Goal: Information Seeking & Learning: Learn about a topic

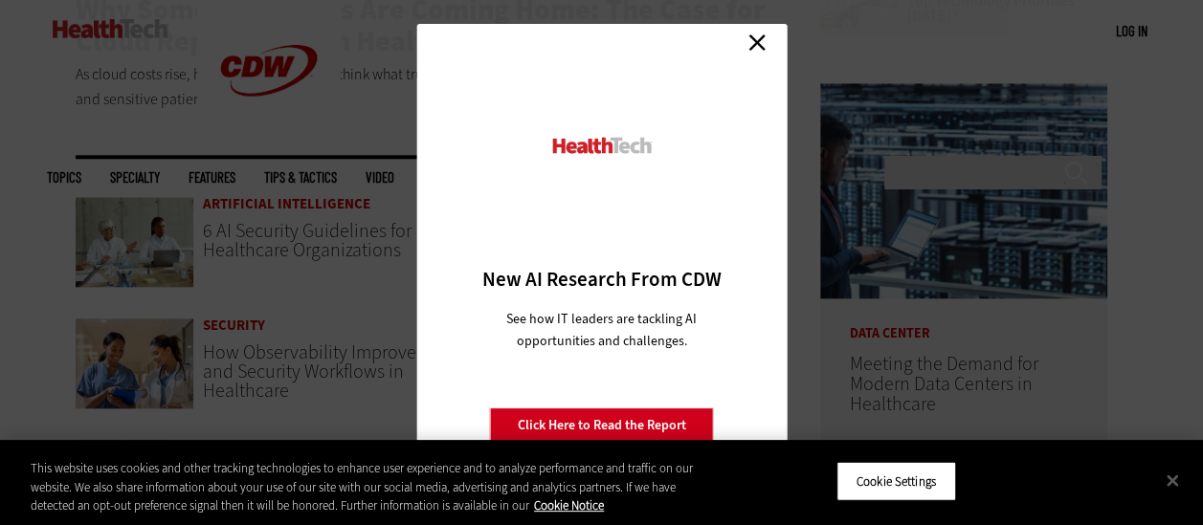
scroll to position [942, 0]
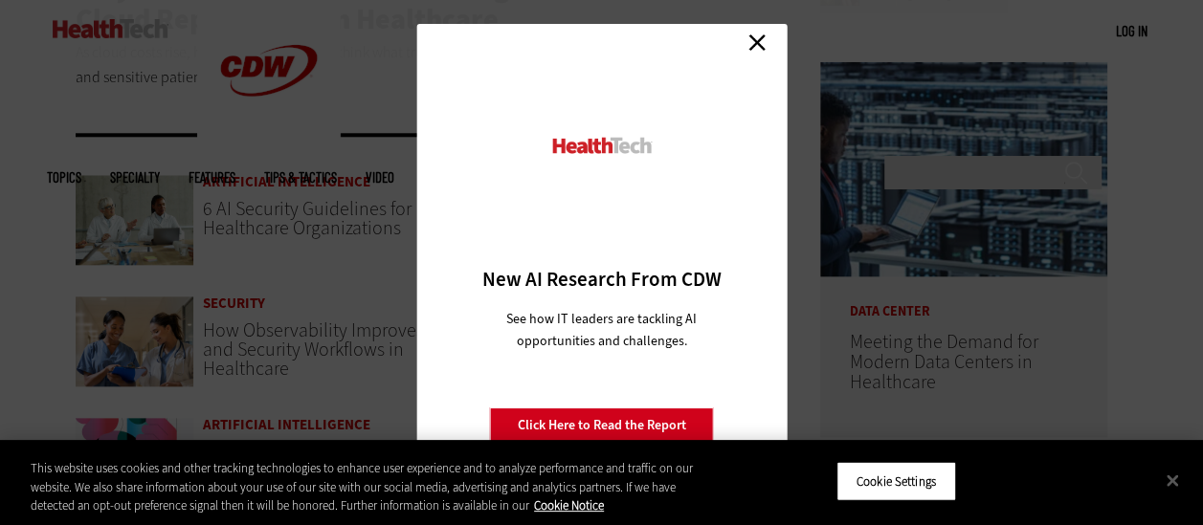
click at [744, 55] on link "Close" at bounding box center [756, 43] width 29 height 29
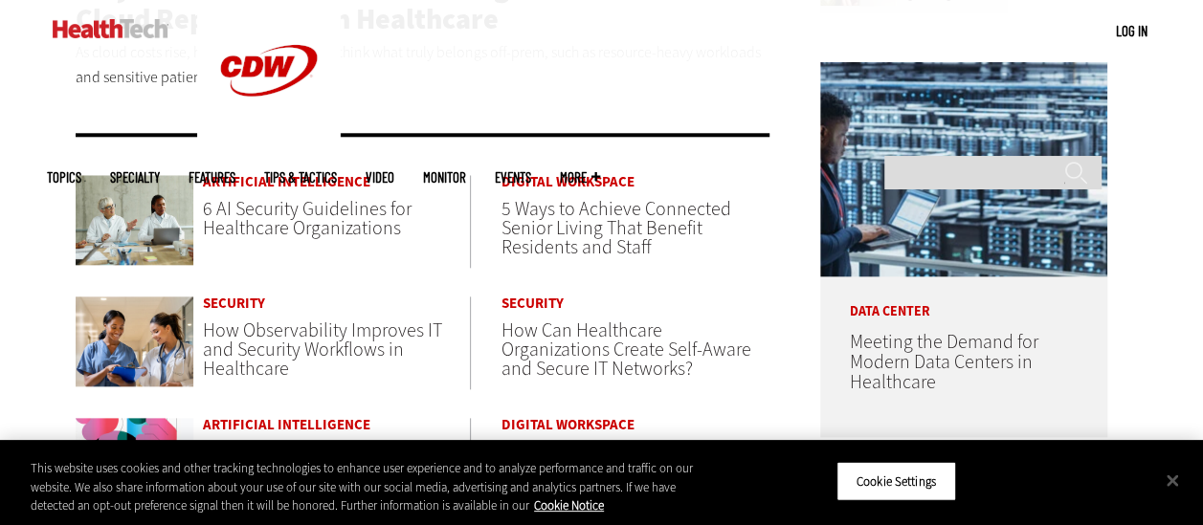
click at [259, 215] on span "6 AI Security Guidelines for Healthcare Organizations" at bounding box center [307, 218] width 209 height 45
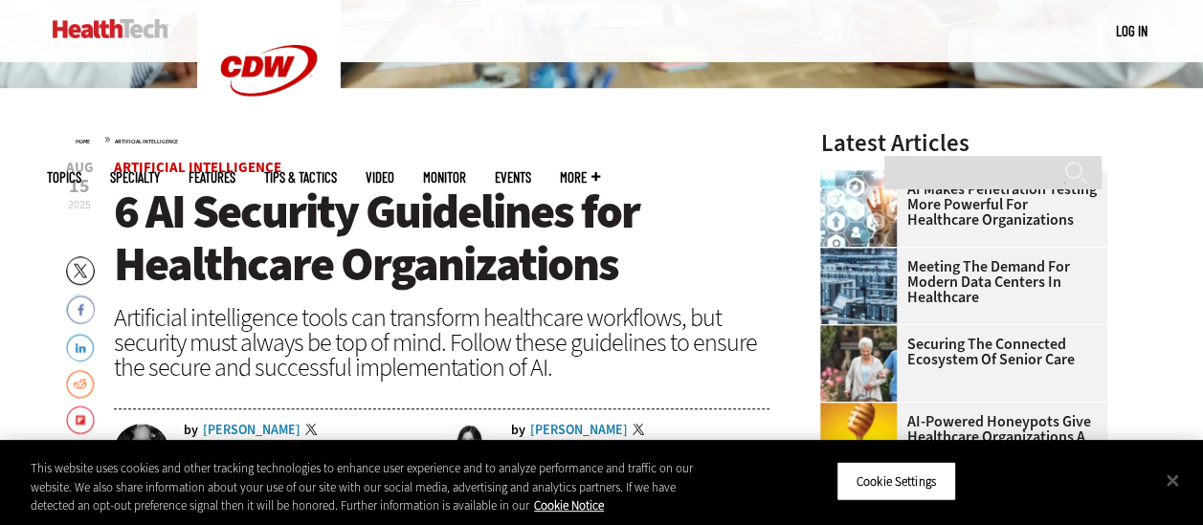
scroll to position [503, 0]
